Goal: Find specific page/section

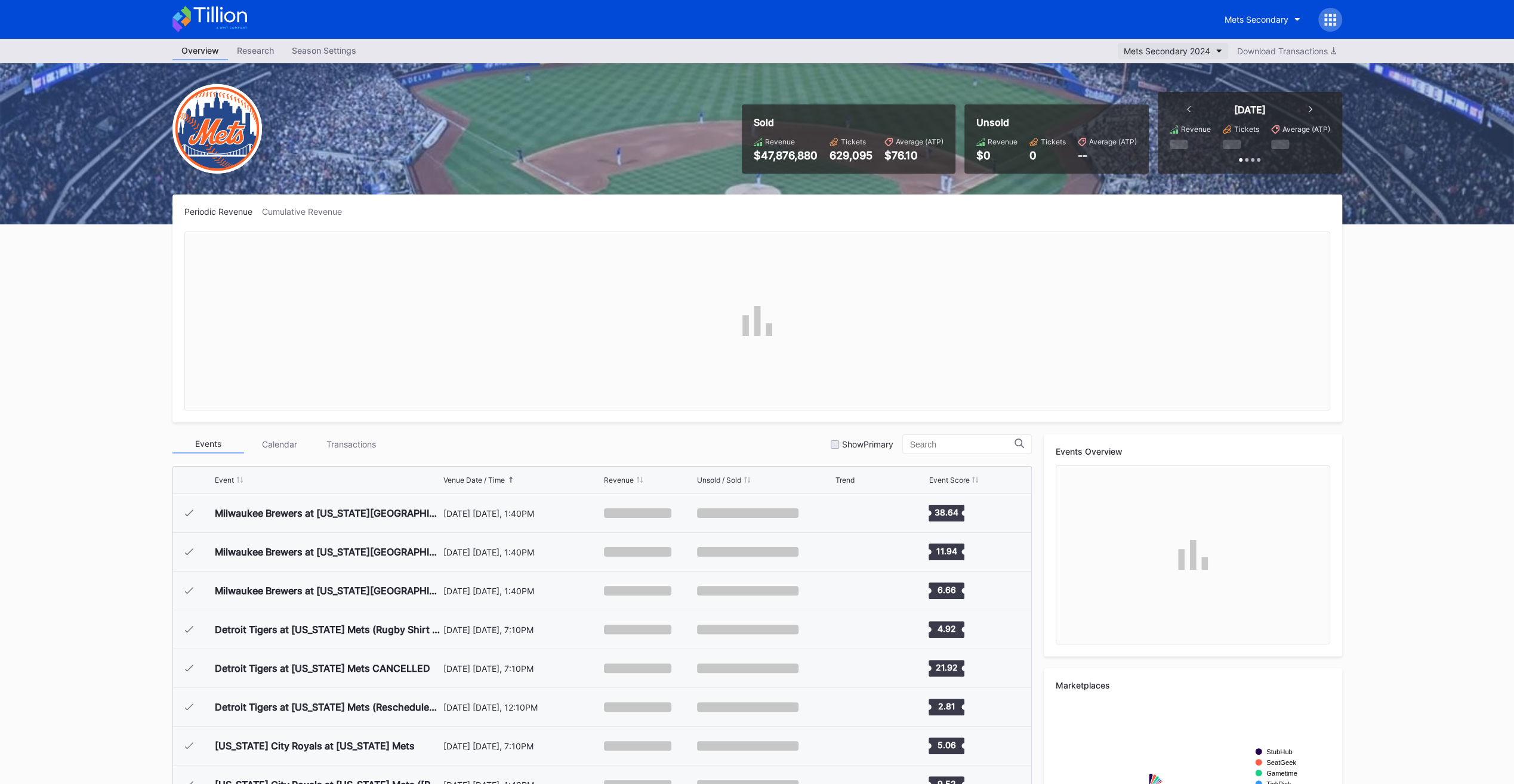
click at [1186, 54] on div "Mets Secondary 2024" at bounding box center [1167, 51] width 87 height 10
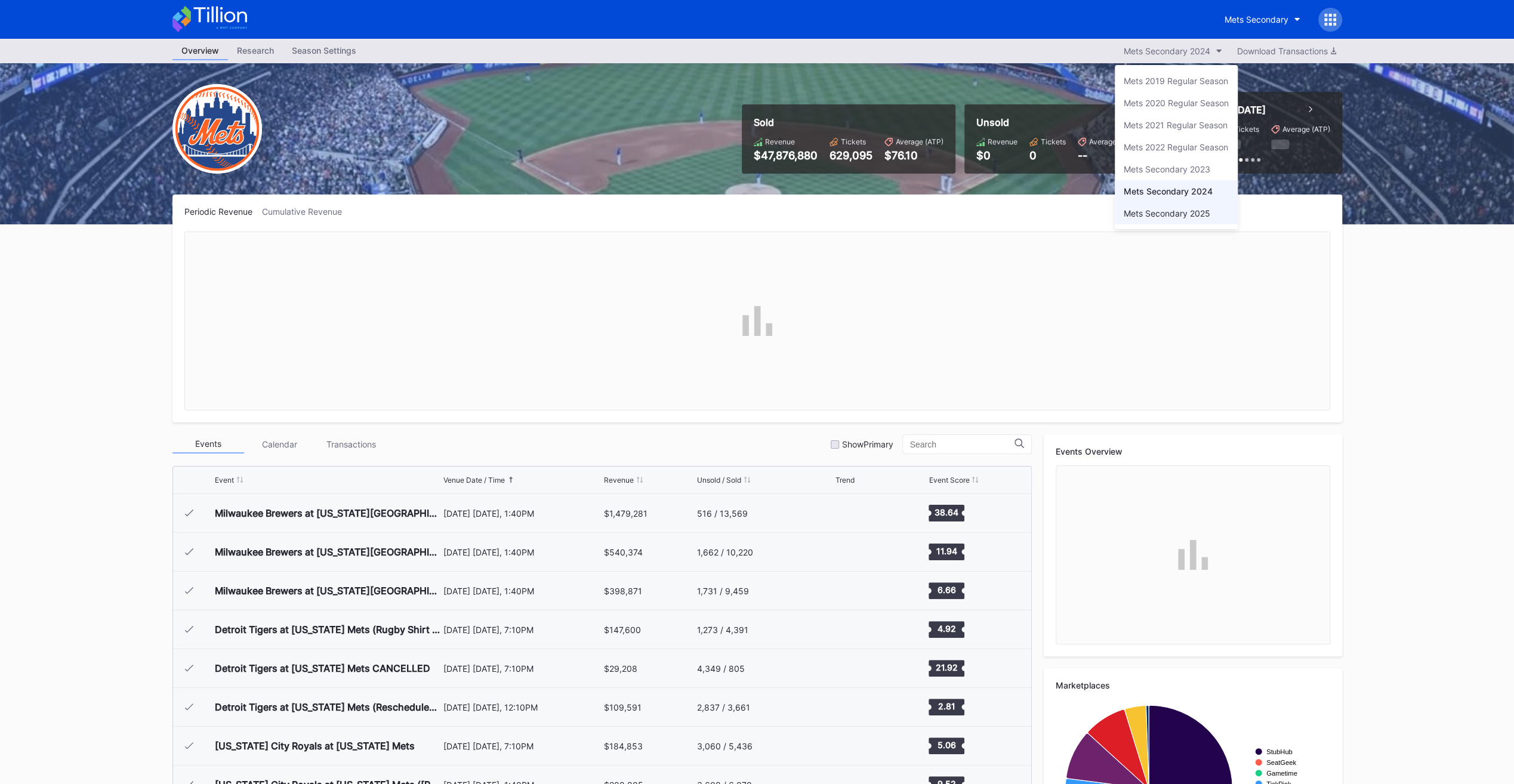
click at [1166, 210] on div "Mets Secondary 2025" at bounding box center [1167, 213] width 87 height 10
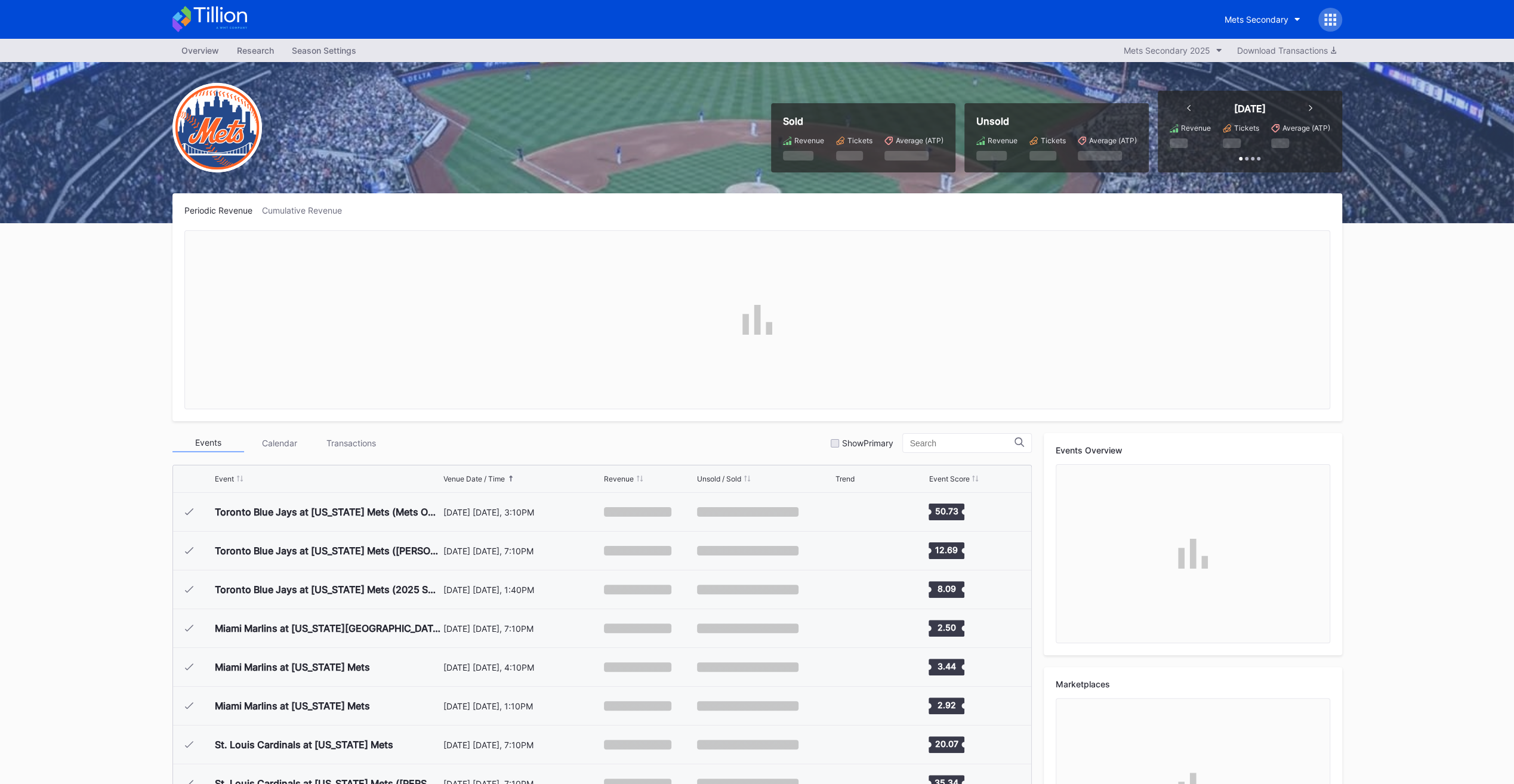
scroll to position [2365, 0]
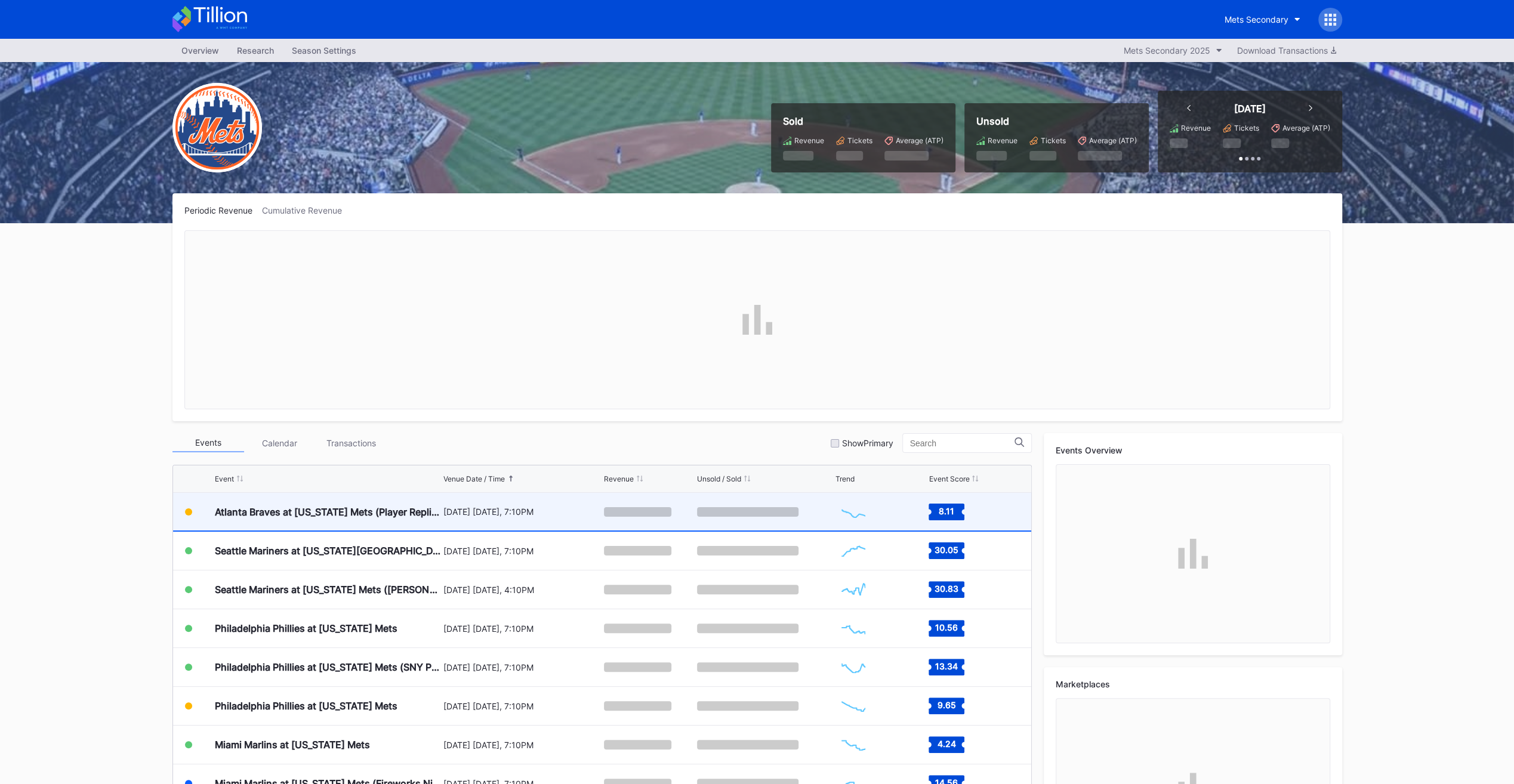
click at [376, 508] on div "Atlanta Braves at [US_STATE] Mets (Player Replica Jersey Giveaway)" at bounding box center [328, 511] width 226 height 12
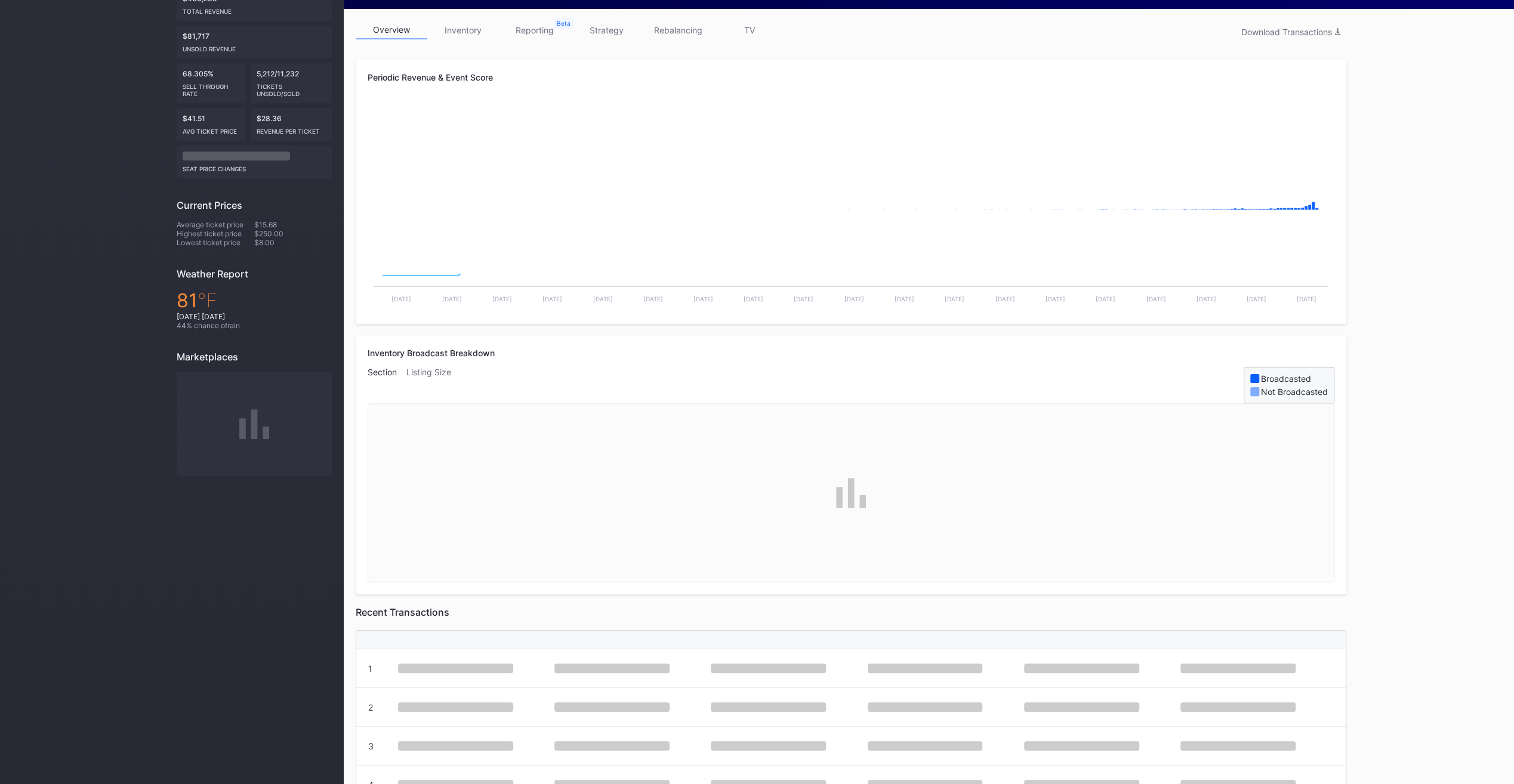
scroll to position [199, 0]
